Goal: Task Accomplishment & Management: Manage account settings

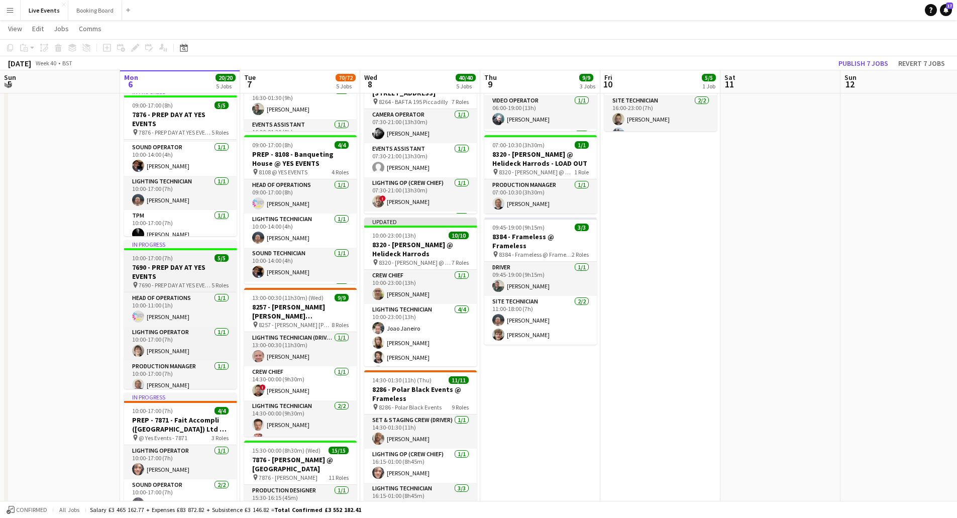
scroll to position [130, 0]
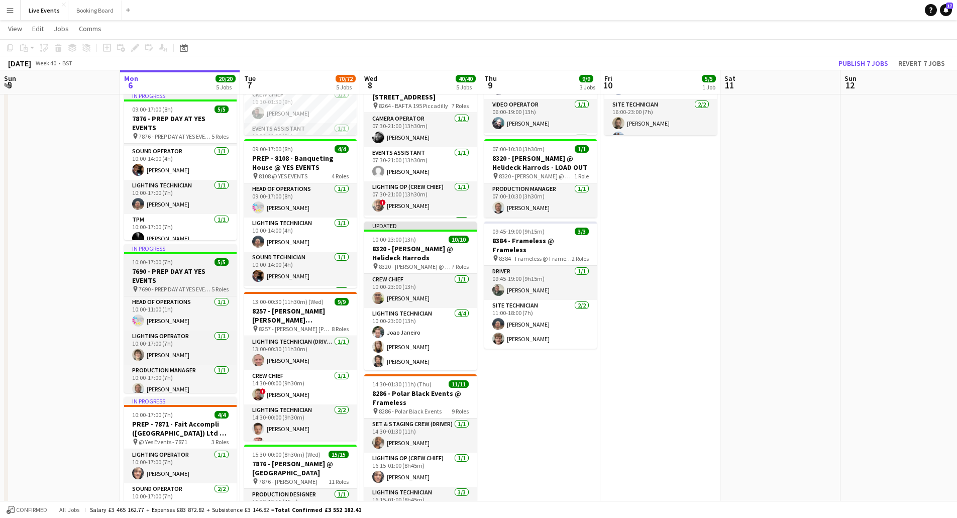
click at [157, 271] on h3 "7690 - PREP DAY AT YES EVENTS" at bounding box center [180, 276] width 113 height 18
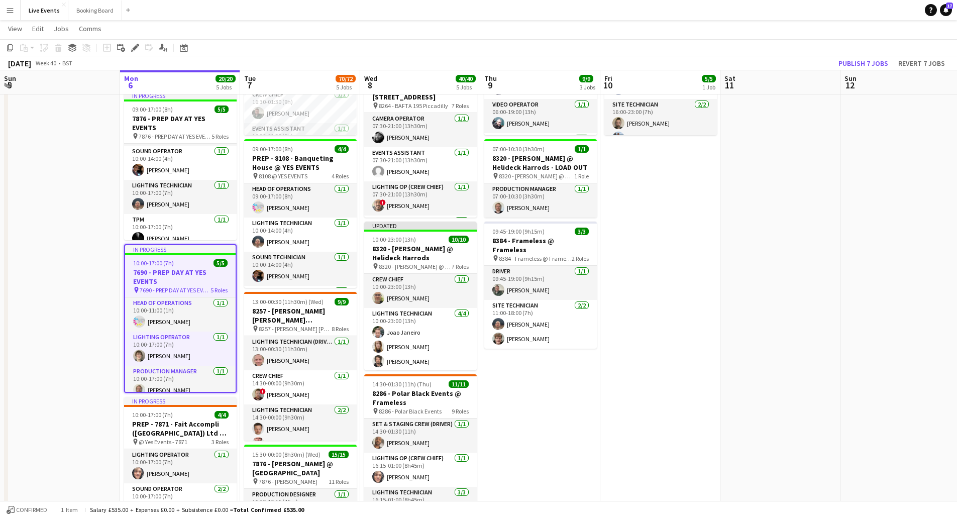
click at [165, 269] on h3 "7690 - PREP DAY AT YES EVENTS" at bounding box center [180, 277] width 111 height 18
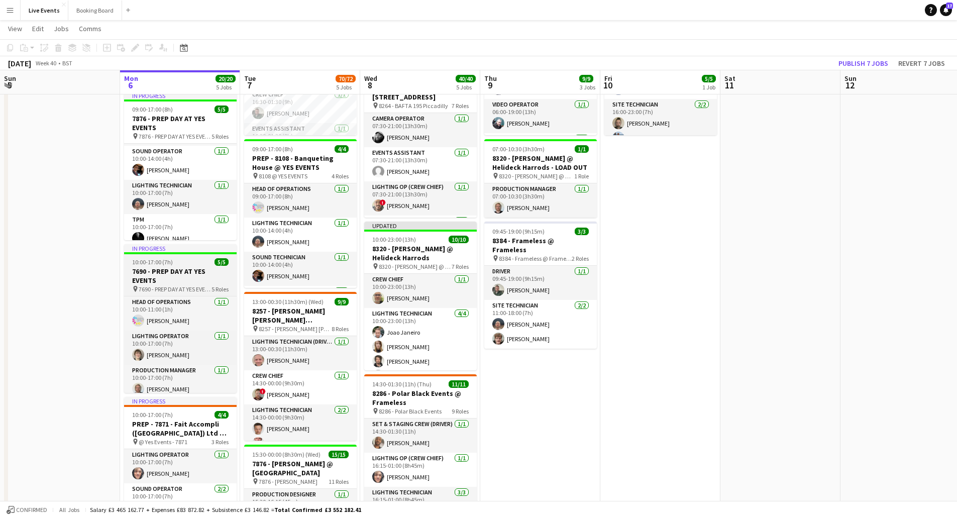
click at [165, 269] on h3 "7690 - PREP DAY AT YES EVENTS" at bounding box center [180, 276] width 113 height 18
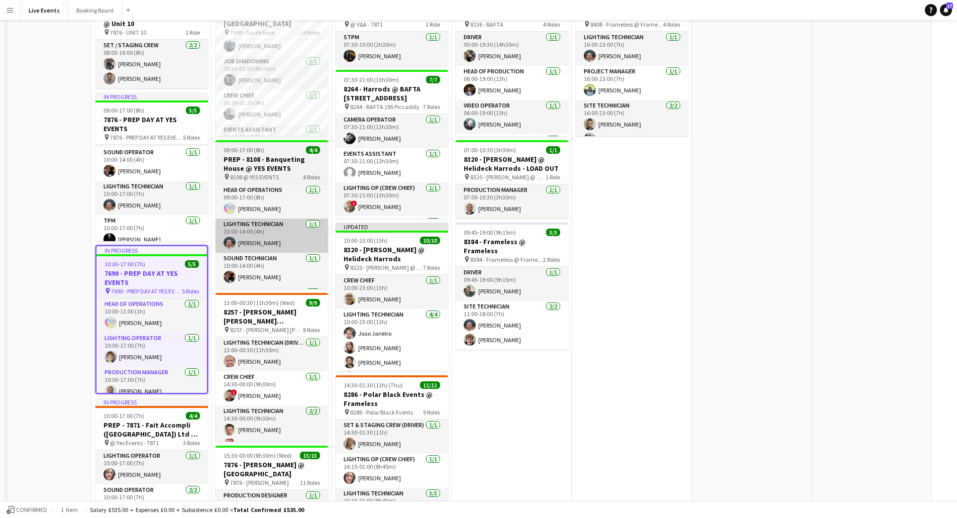
scroll to position [0, 0]
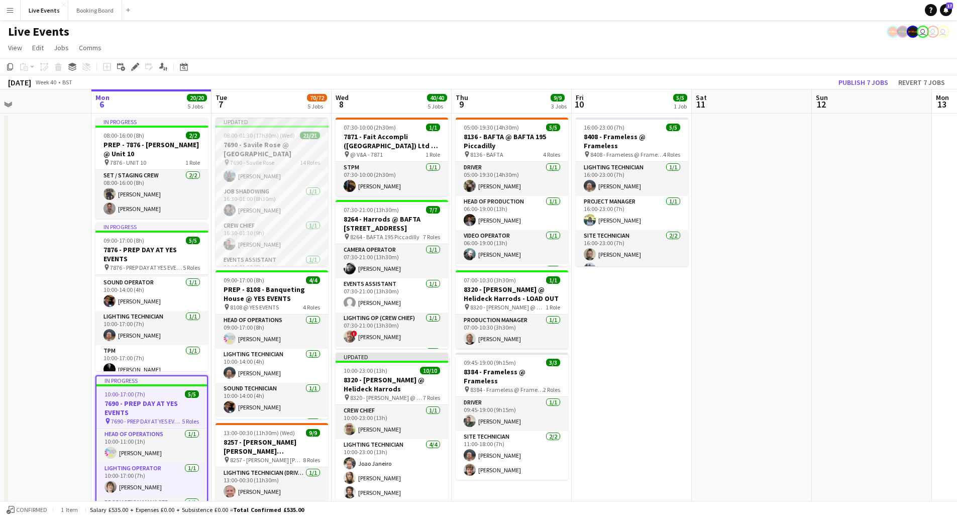
click at [272, 160] on span "7690 - Savile Rose" at bounding box center [252, 163] width 44 height 8
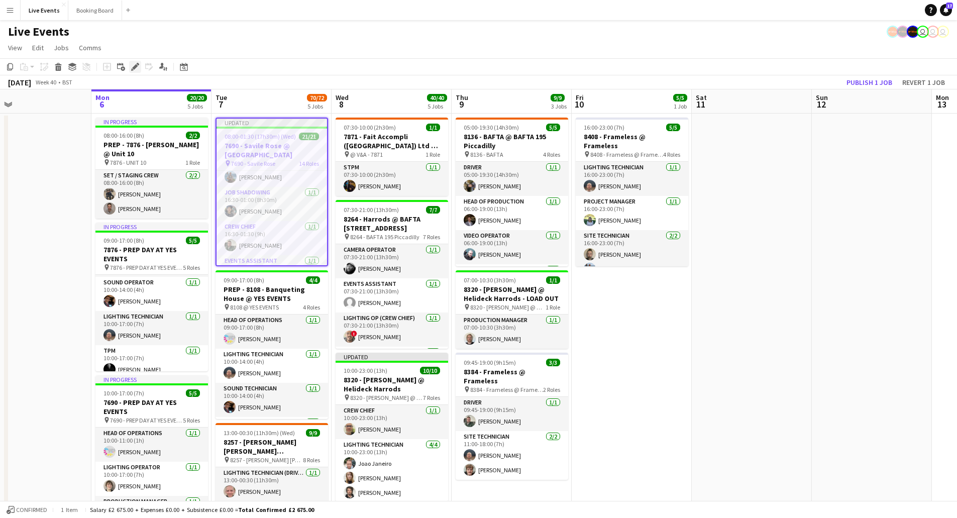
click at [140, 70] on div "Edit" at bounding box center [135, 67] width 12 height 12
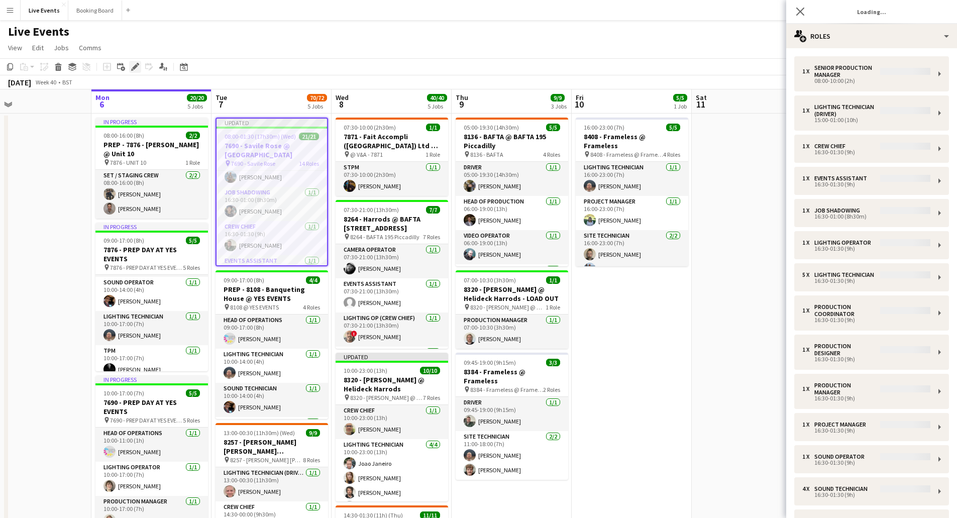
type input "**********"
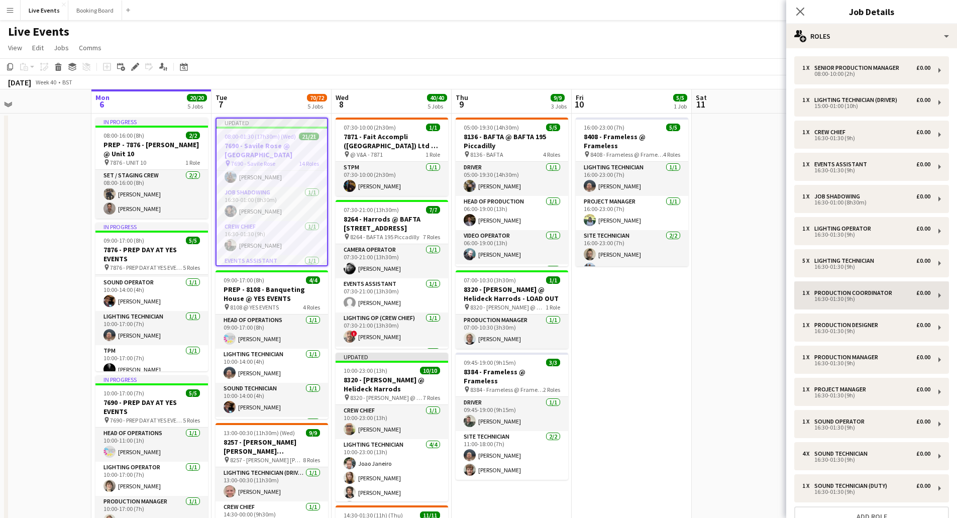
scroll to position [86, 0]
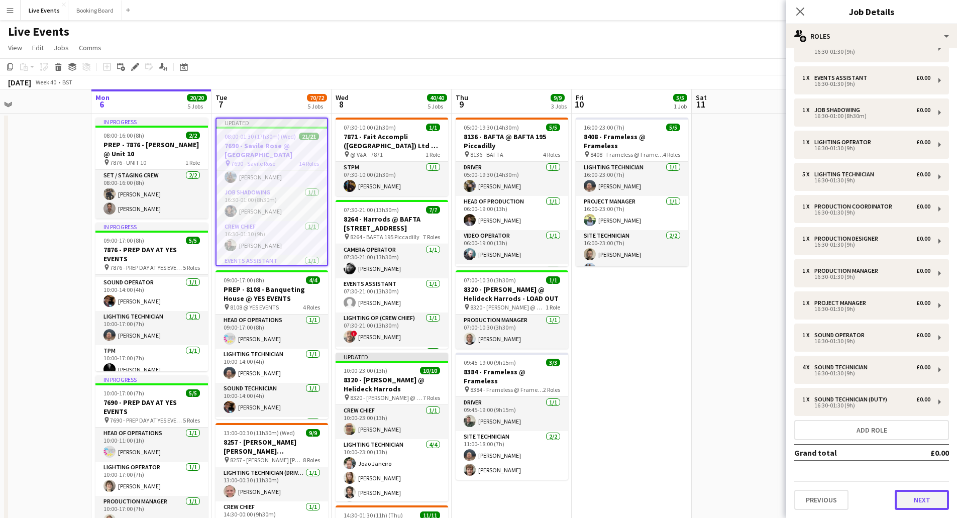
click at [909, 495] on button "Next" at bounding box center [922, 500] width 54 height 20
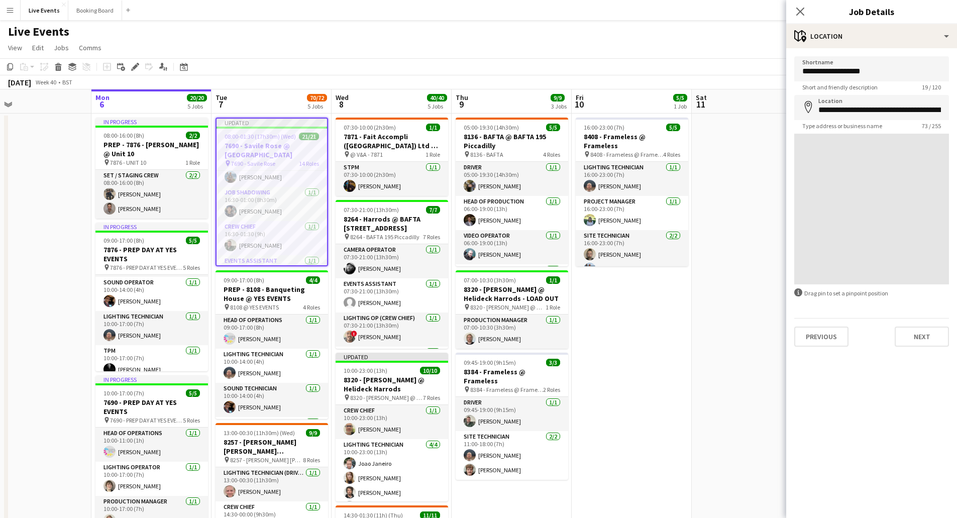
scroll to position [0, 0]
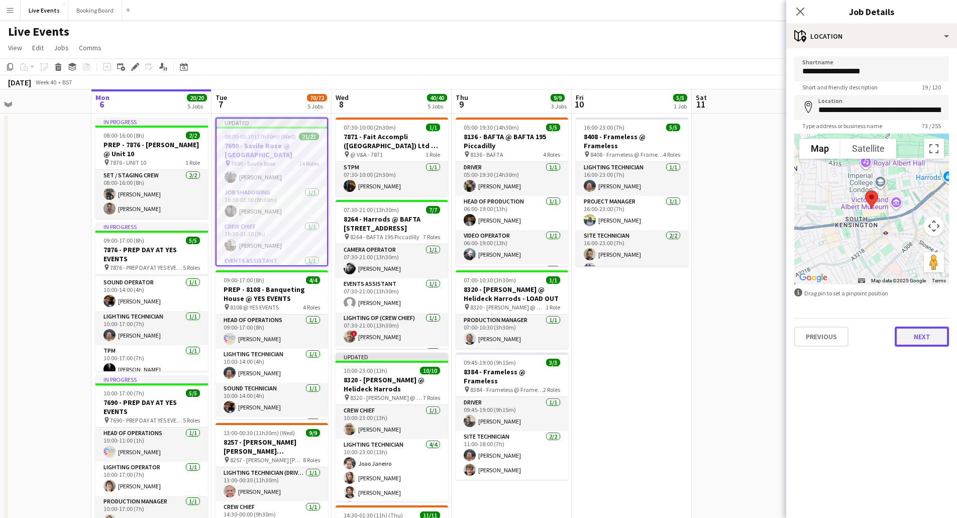
click at [916, 334] on button "Next" at bounding box center [922, 337] width 54 height 20
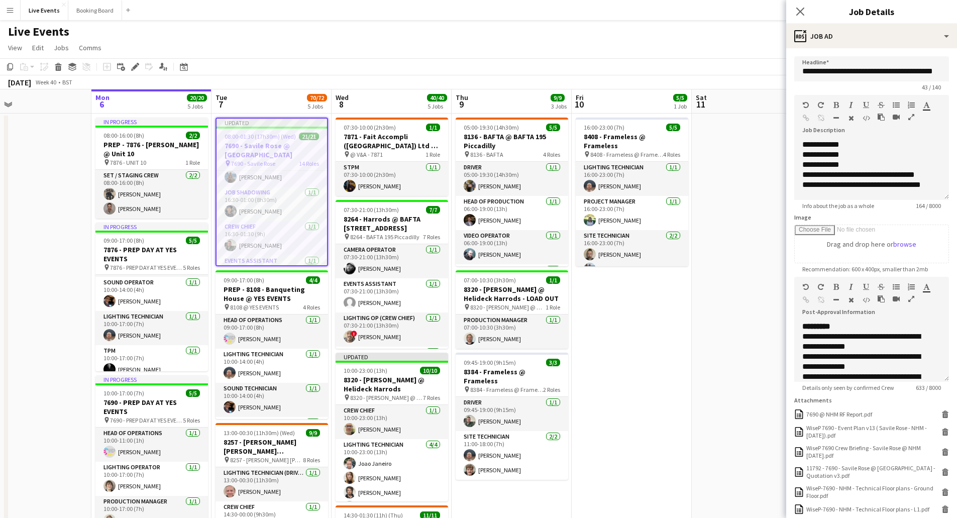
scroll to position [89, 0]
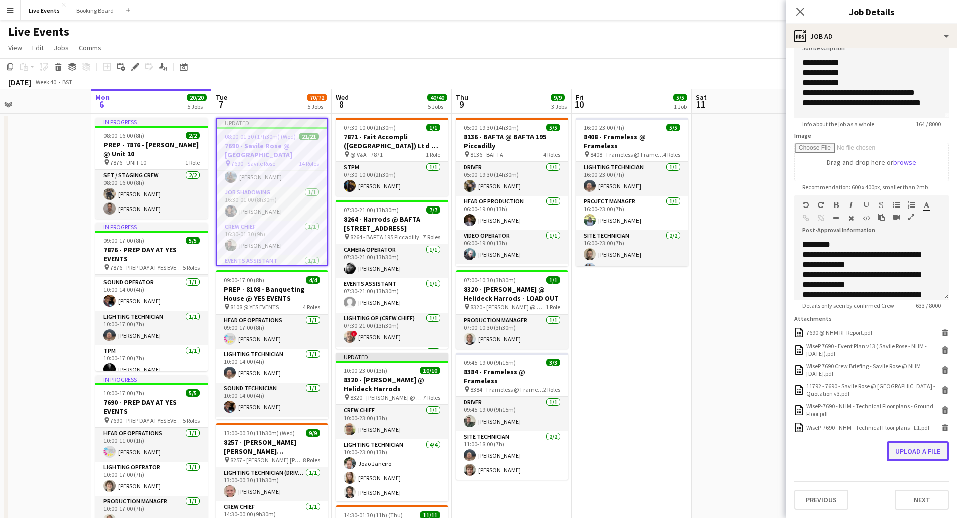
click at [905, 456] on button "Upload a file" at bounding box center [918, 451] width 62 height 20
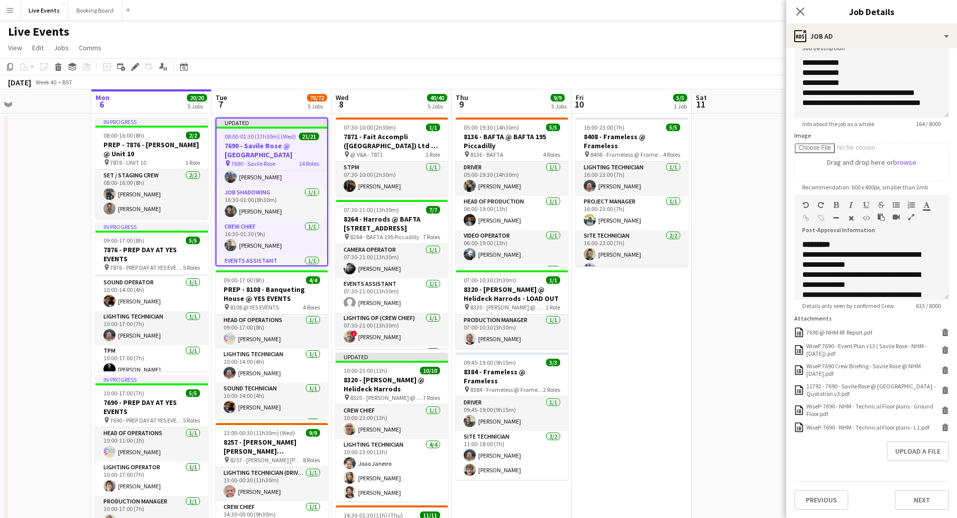
click at [280, 38] on div "Live Events user user" at bounding box center [478, 29] width 957 height 19
